Goal: Task Accomplishment & Management: Use online tool/utility

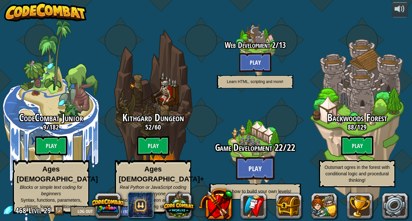
click at [260, 161] on btn "Play" at bounding box center [255, 168] width 39 height 23
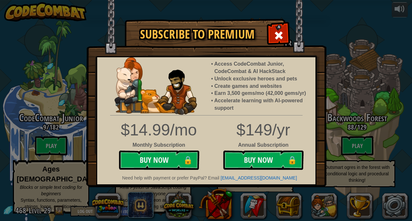
click at [282, 40] on span at bounding box center [278, 35] width 10 height 10
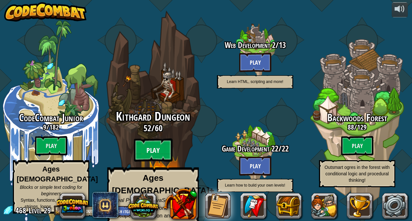
click at [163, 144] on btn "Play" at bounding box center [153, 150] width 39 height 23
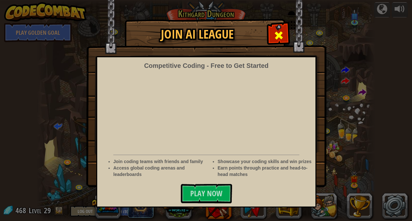
click at [276, 34] on span at bounding box center [278, 35] width 10 height 10
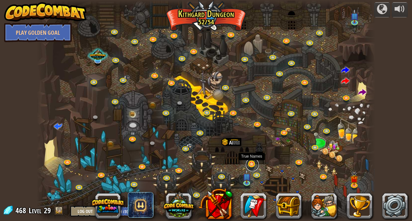
click at [255, 162] on link at bounding box center [252, 164] width 13 height 13
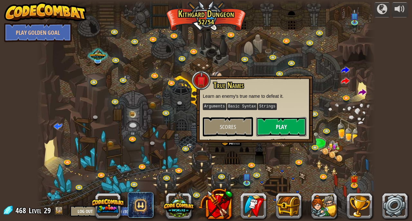
click at [266, 127] on button "Play" at bounding box center [281, 126] width 50 height 19
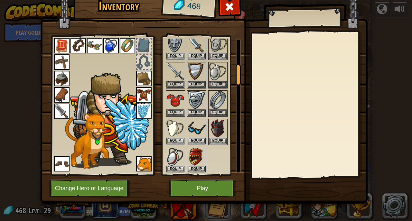
scroll to position [167, 0]
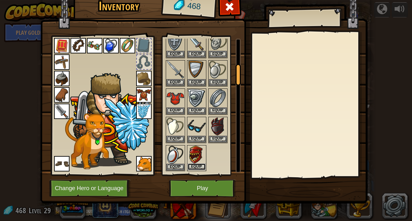
click at [193, 166] on button "Equip" at bounding box center [197, 166] width 18 height 7
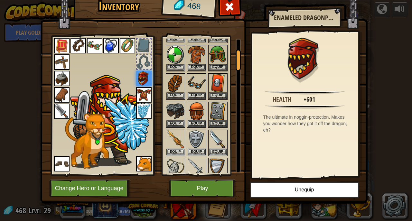
scroll to position [67, 0]
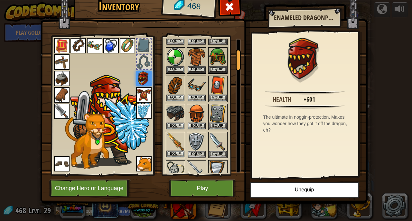
click at [175, 150] on img at bounding box center [175, 142] width 18 height 18
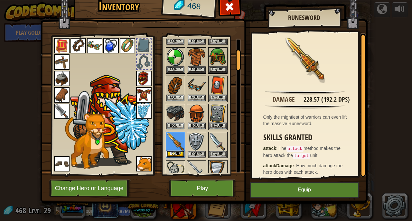
click at [176, 154] on button "Equip" at bounding box center [175, 154] width 18 height 7
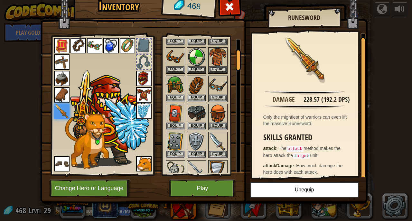
scroll to position [3, 0]
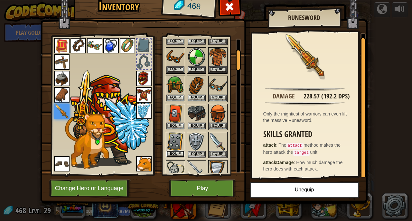
click at [173, 154] on button "Equip" at bounding box center [175, 154] width 18 height 7
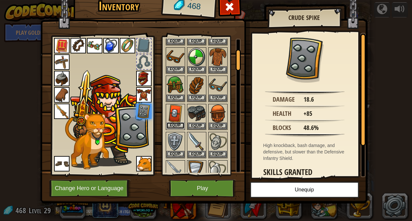
click at [172, 126] on button "Equip" at bounding box center [175, 125] width 18 height 7
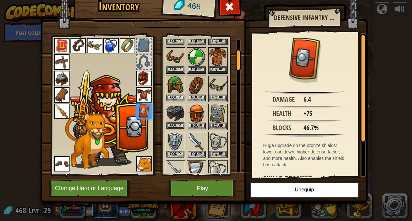
click at [179, 130] on div "Equip" at bounding box center [175, 117] width 19 height 26
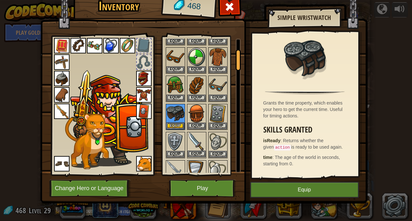
click at [200, 139] on img at bounding box center [197, 142] width 18 height 18
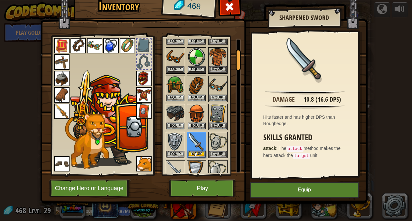
click at [216, 52] on img at bounding box center [218, 57] width 18 height 18
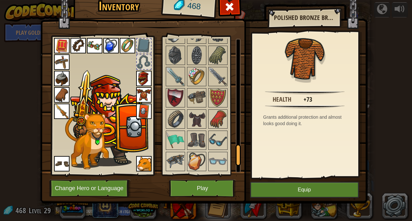
scroll to position [721, 0]
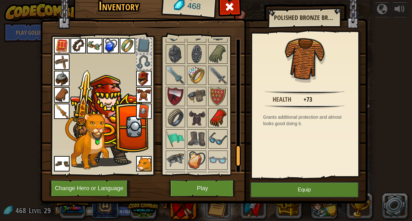
click at [213, 119] on img at bounding box center [218, 118] width 18 height 18
